Goal: Information Seeking & Learning: Understand process/instructions

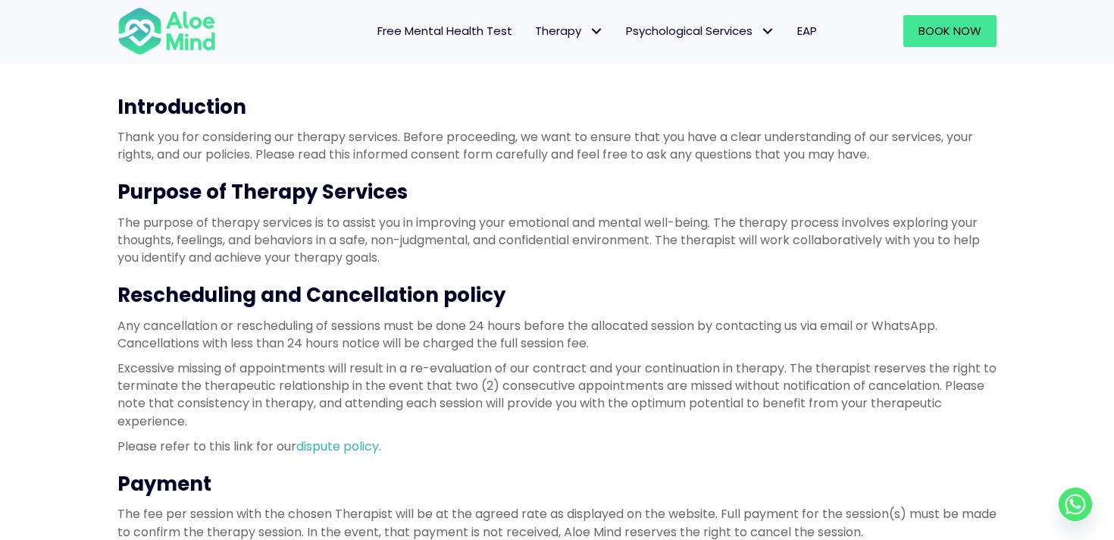
scroll to position [152, 0]
click at [442, 225] on p "The purpose of therapy services is to assist you in improving your emotional an…" at bounding box center [556, 239] width 879 height 53
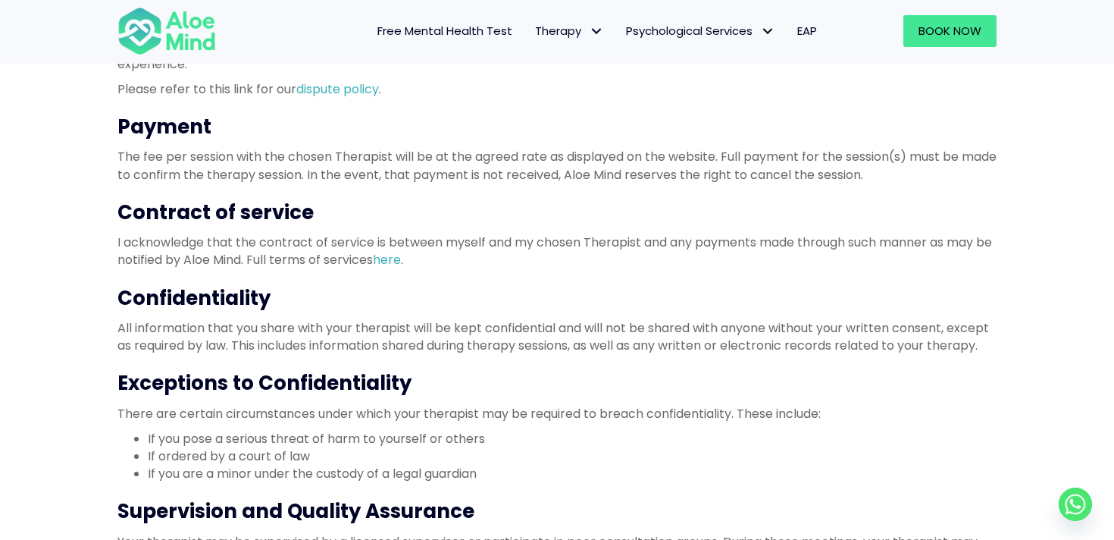
scroll to position [510, 0]
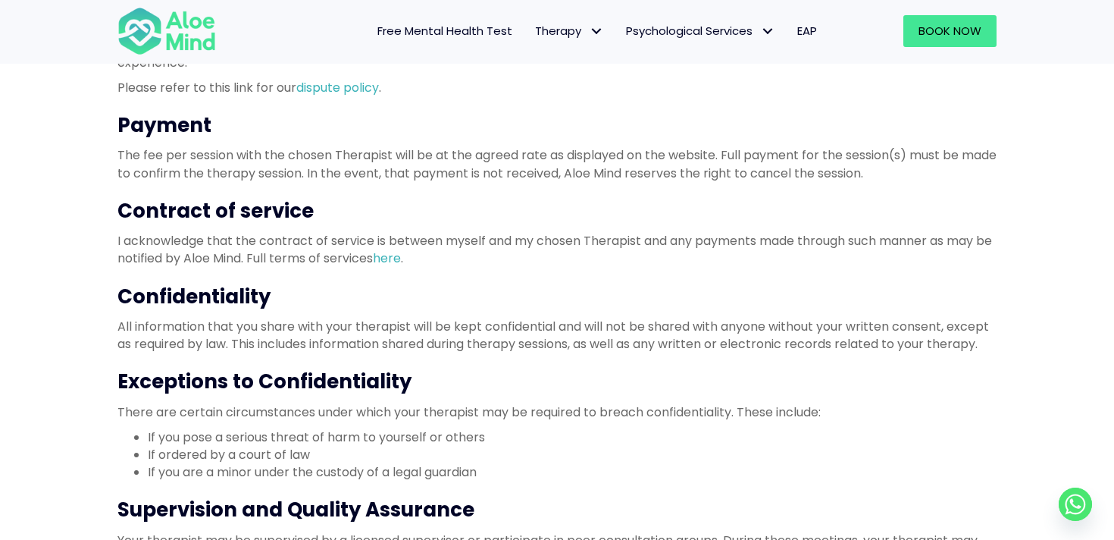
click at [438, 323] on p "All information that you share with your therapist will be kept confidential an…" at bounding box center [556, 335] width 879 height 35
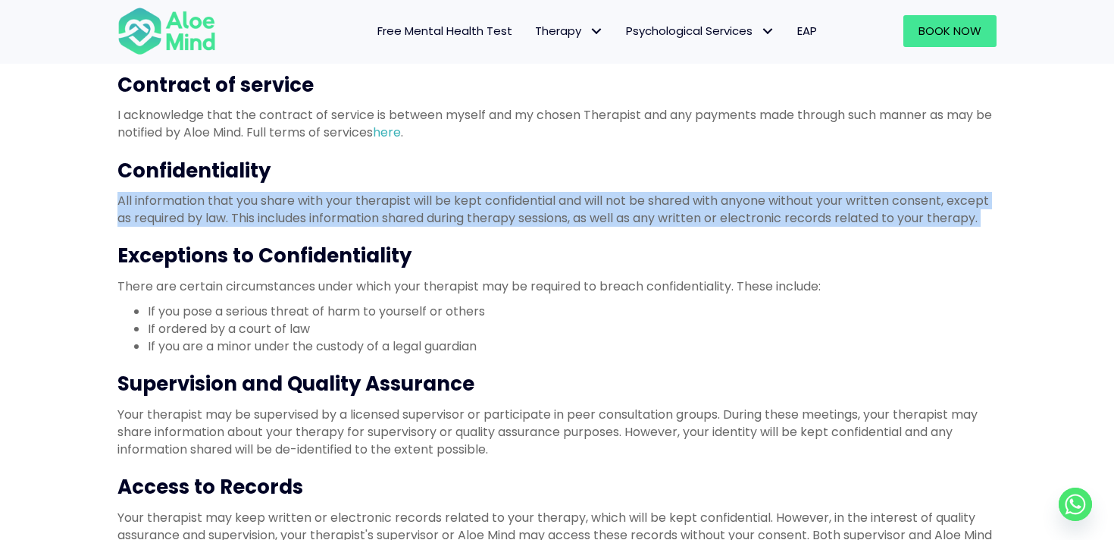
scroll to position [638, 0]
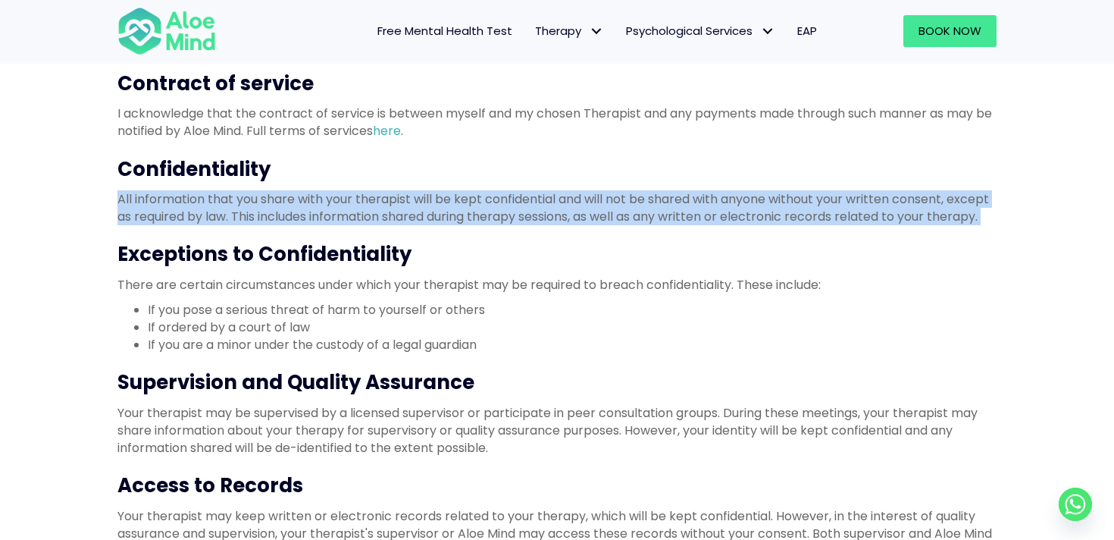
click at [431, 446] on p "Your therapist may be supervised by a licensed supervisor or participate in pee…" at bounding box center [556, 430] width 879 height 53
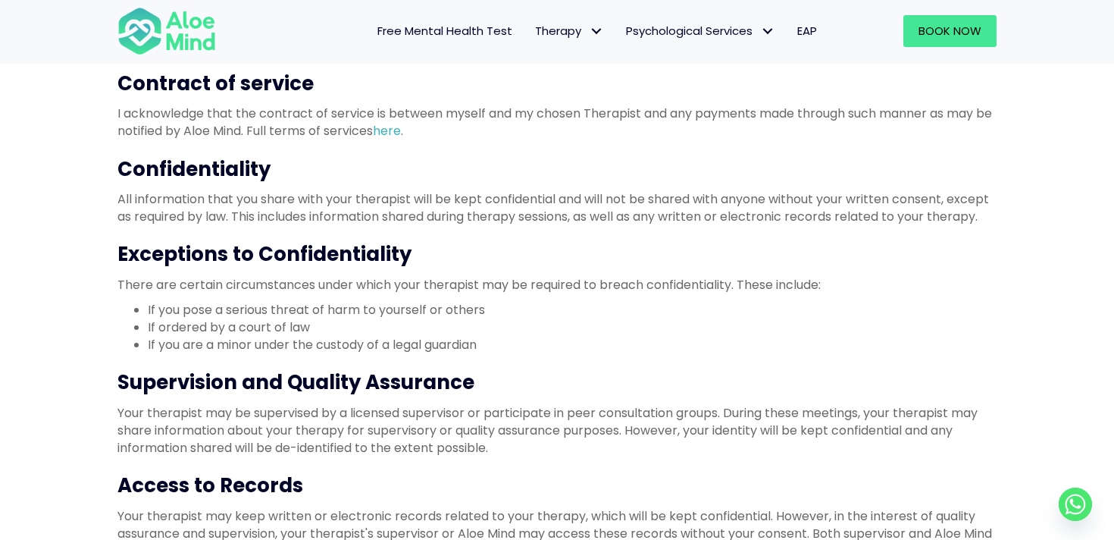
click at [431, 446] on p "Your therapist may be supervised by a licensed supervisor or participate in pee…" at bounding box center [556, 430] width 879 height 53
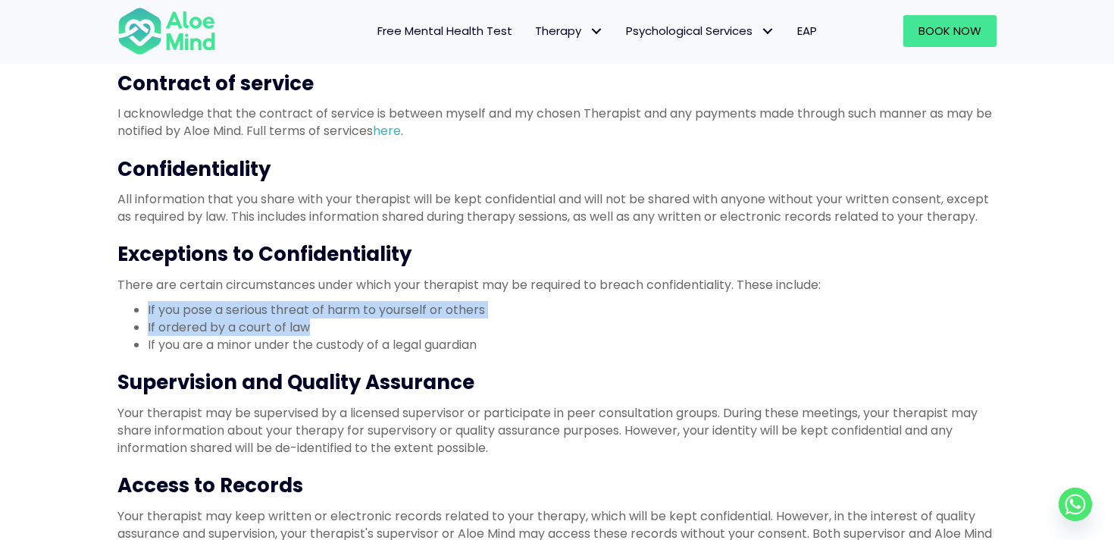
drag, startPoint x: 319, startPoint y: 331, endPoint x: 142, endPoint y: 304, distance: 179.5
click at [142, 304] on ul "If you pose a serious threat of harm to yourself or others If ordered by a cour…" at bounding box center [556, 327] width 879 height 53
click at [449, 308] on li "If you pose a serious threat of harm to yourself or others" at bounding box center [572, 309] width 849 height 17
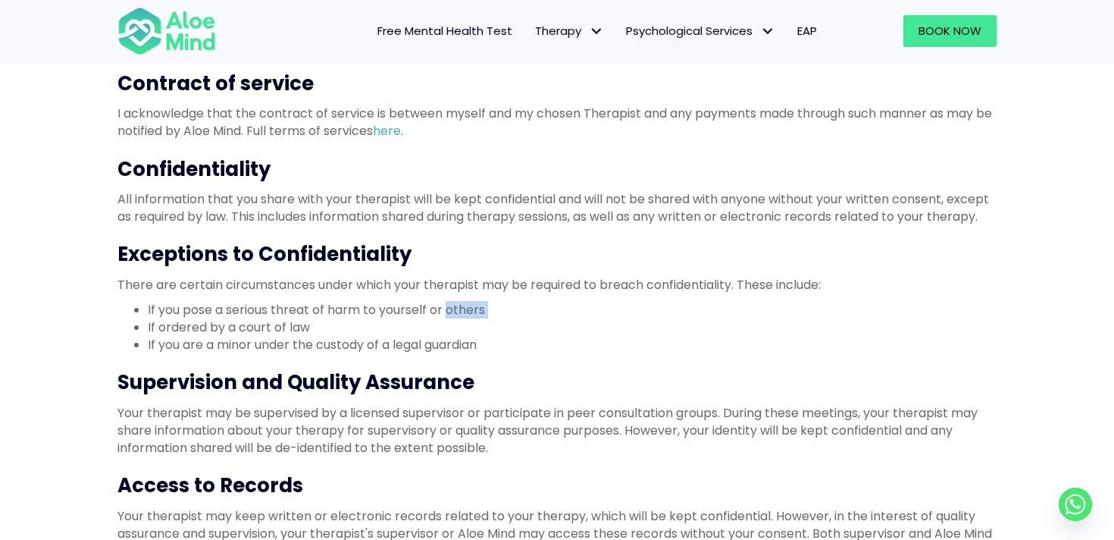
drag, startPoint x: 449, startPoint y: 308, endPoint x: 485, endPoint y: 309, distance: 36.4
click at [485, 309] on li "If you pose a serious threat of harm to yourself or others" at bounding box center [572, 309] width 849 height 17
click at [312, 328] on li "If ordered by a court of law" at bounding box center [572, 326] width 849 height 17
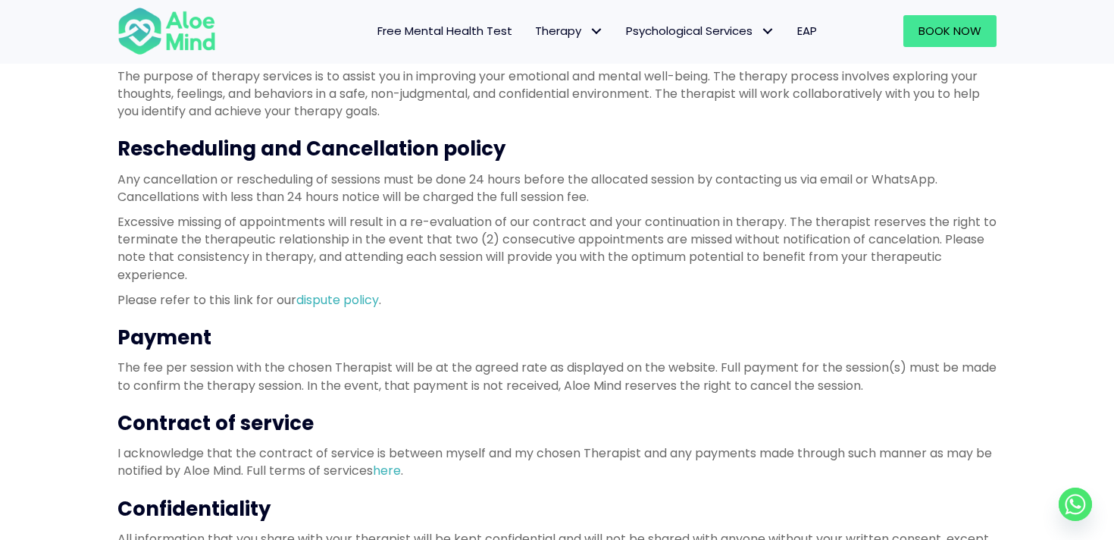
scroll to position [287, 0]
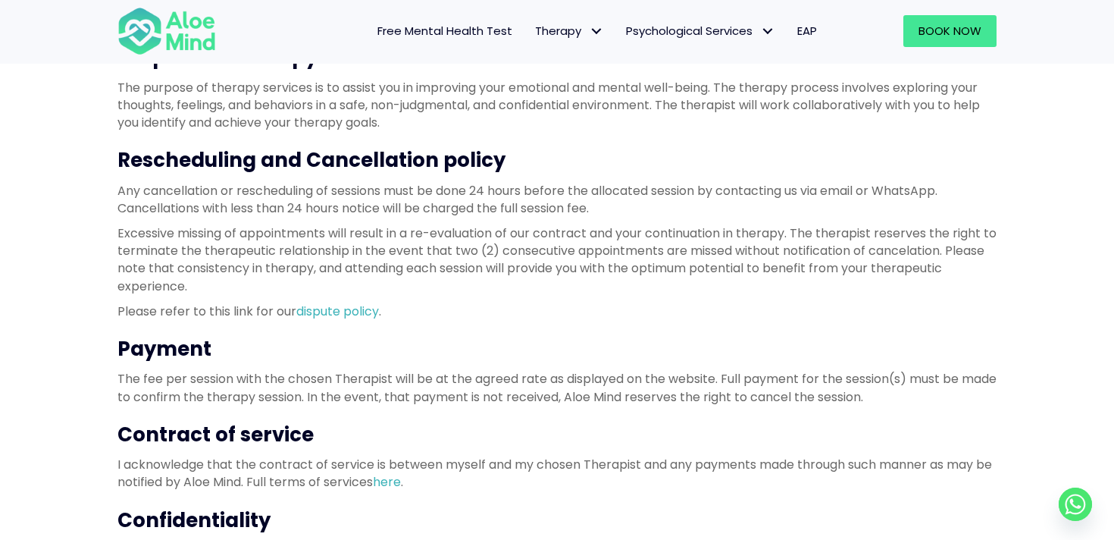
click at [291, 199] on p "Any cancellation or rescheduling of sessions must be done 24 hours before the a…" at bounding box center [556, 199] width 879 height 35
click at [274, 246] on p "Excessive missing of appointments will result in a re-evaluation of our contrac…" at bounding box center [556, 259] width 879 height 70
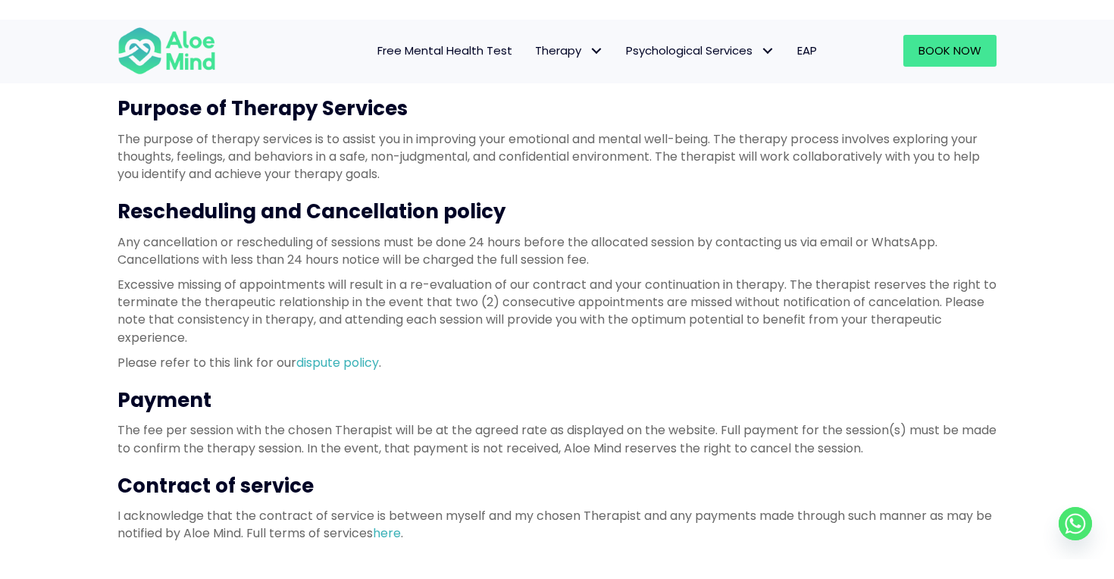
scroll to position [254, 0]
